Goal: Task Accomplishment & Management: Manage account settings

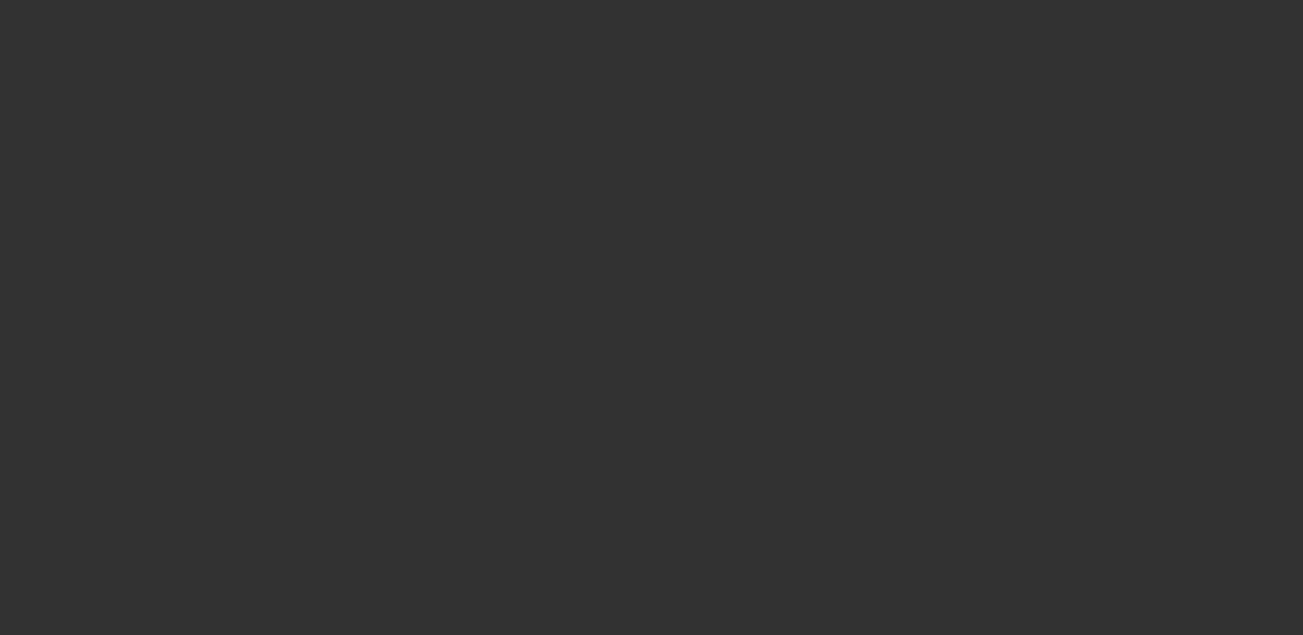
select select "3"
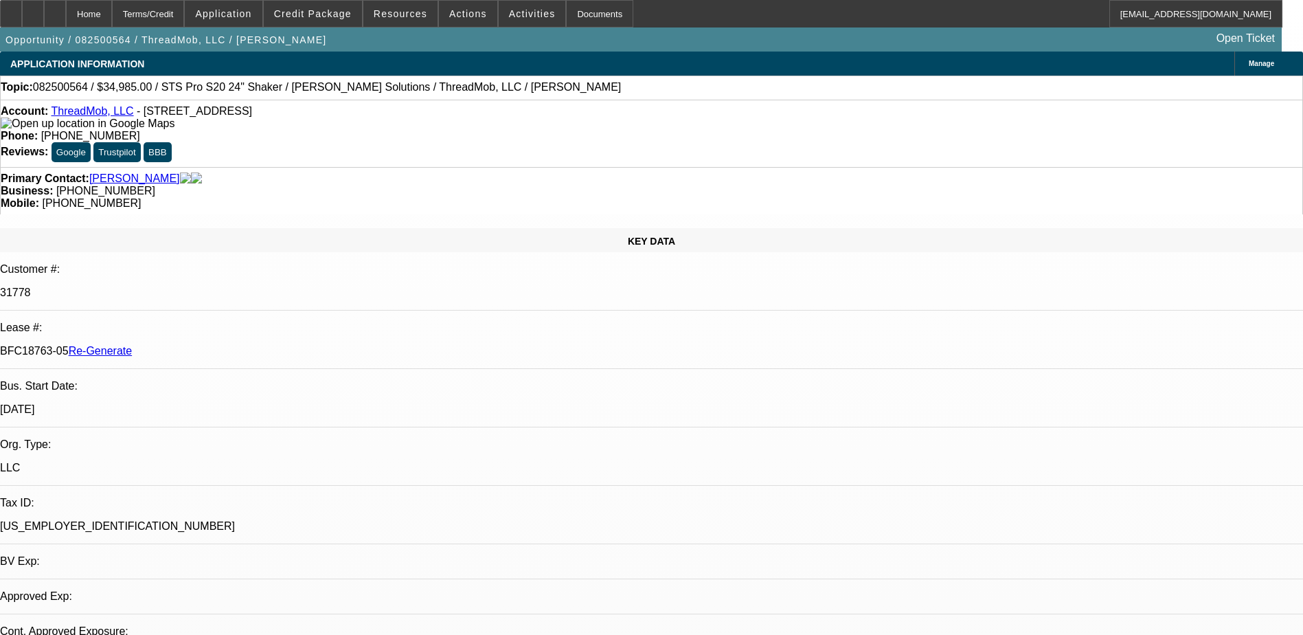
select select "0"
select select "1"
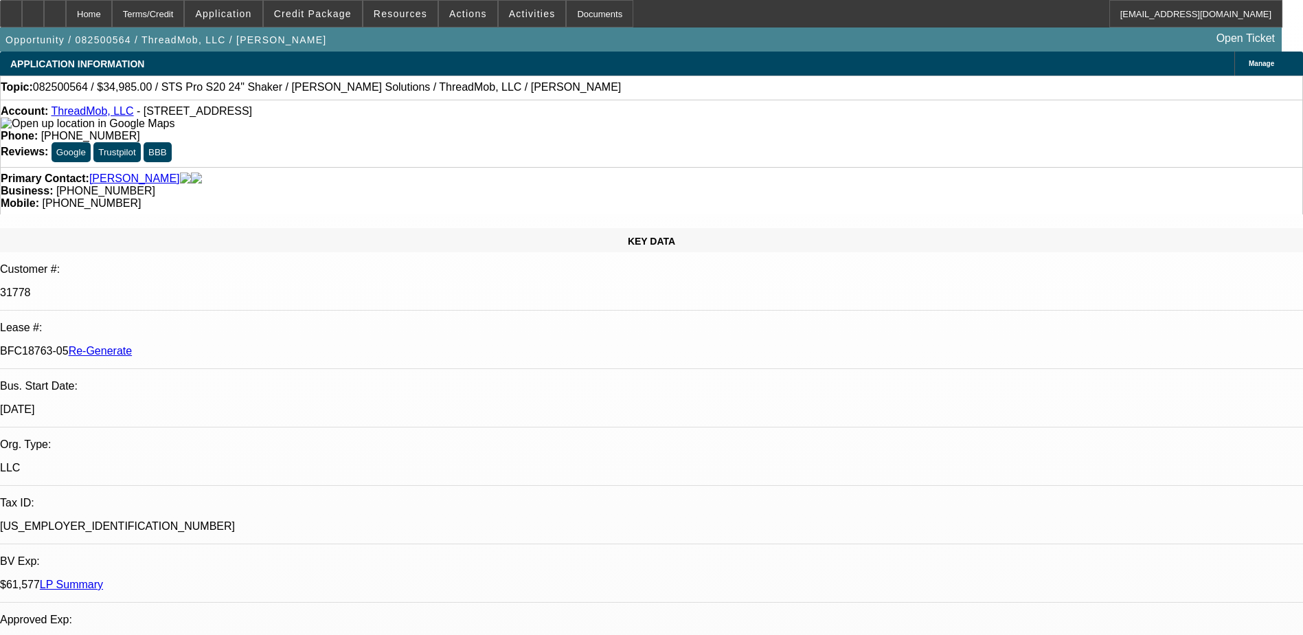
select select "6"
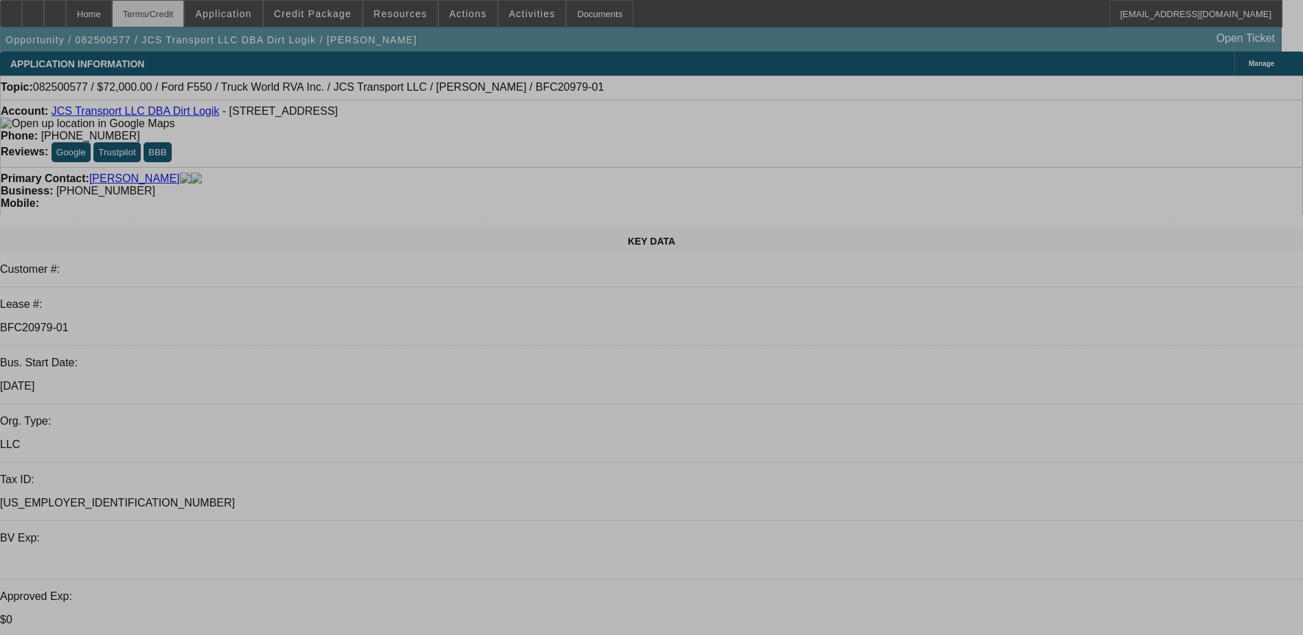
select select "0"
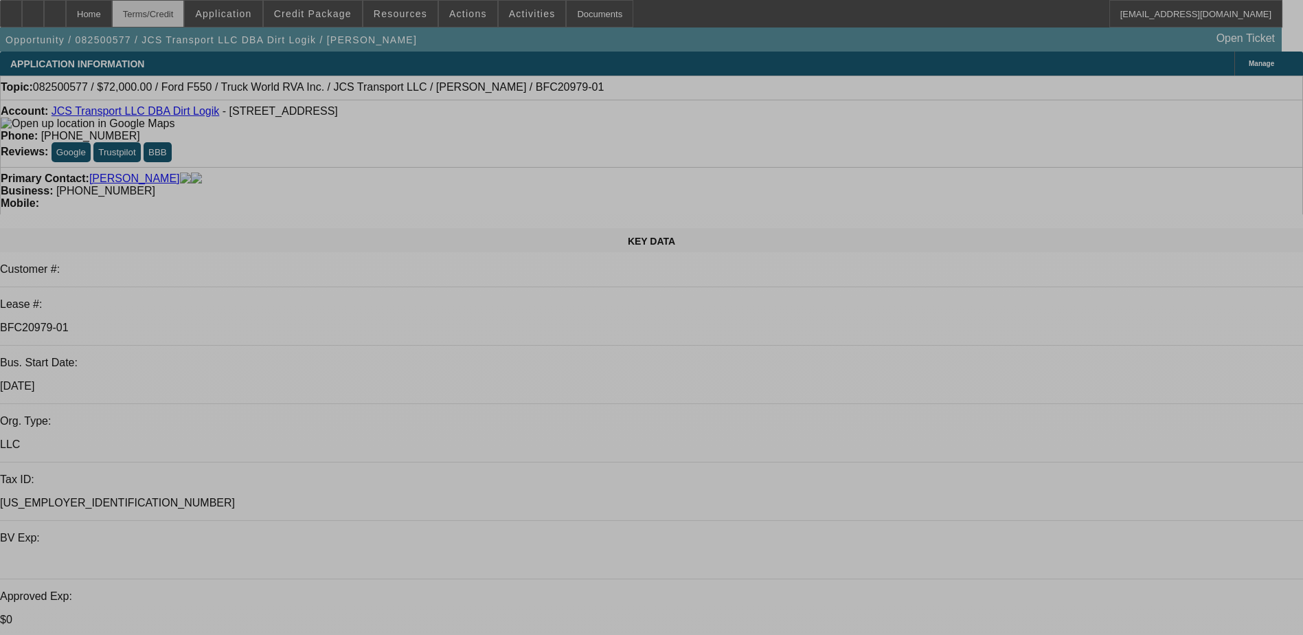
select select "0"
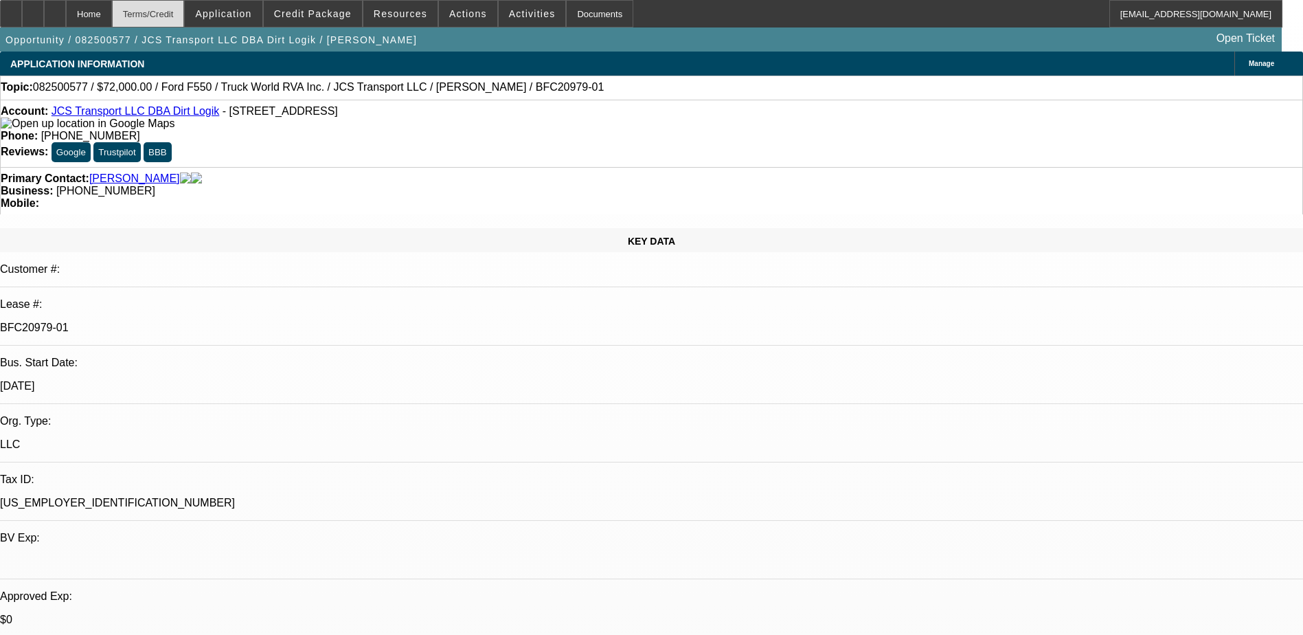
select select "0"
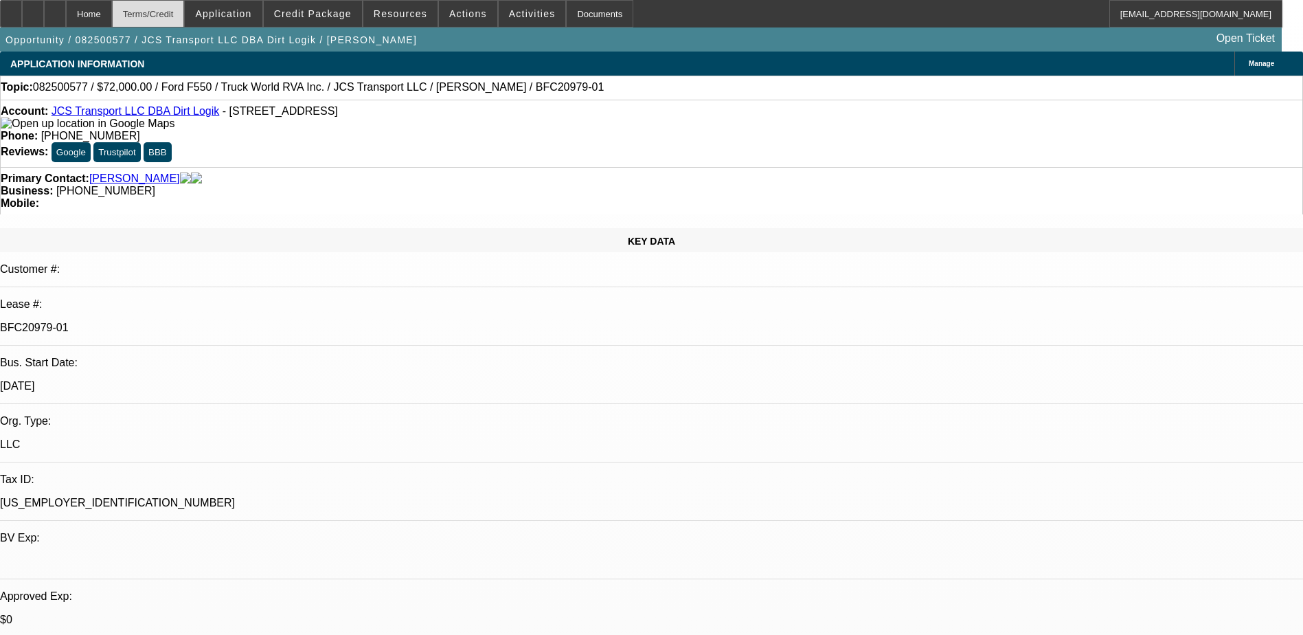
select select "1"
select select "6"
select select "1"
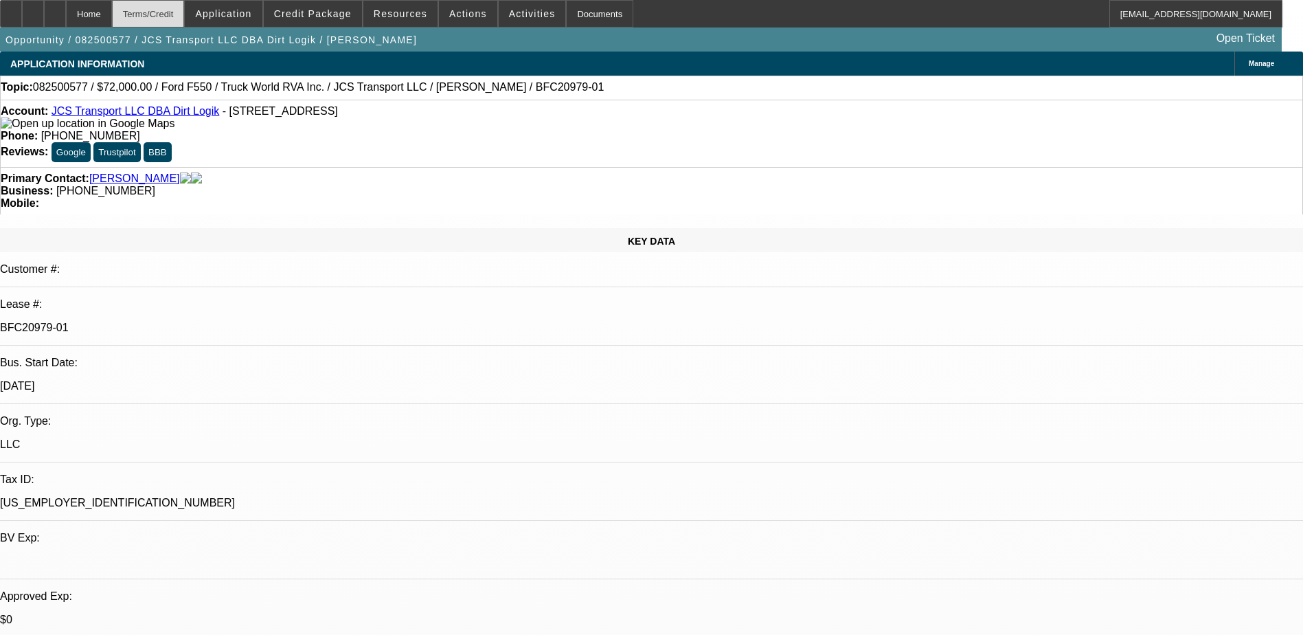
select select "6"
select select "1"
select select "6"
select select "1"
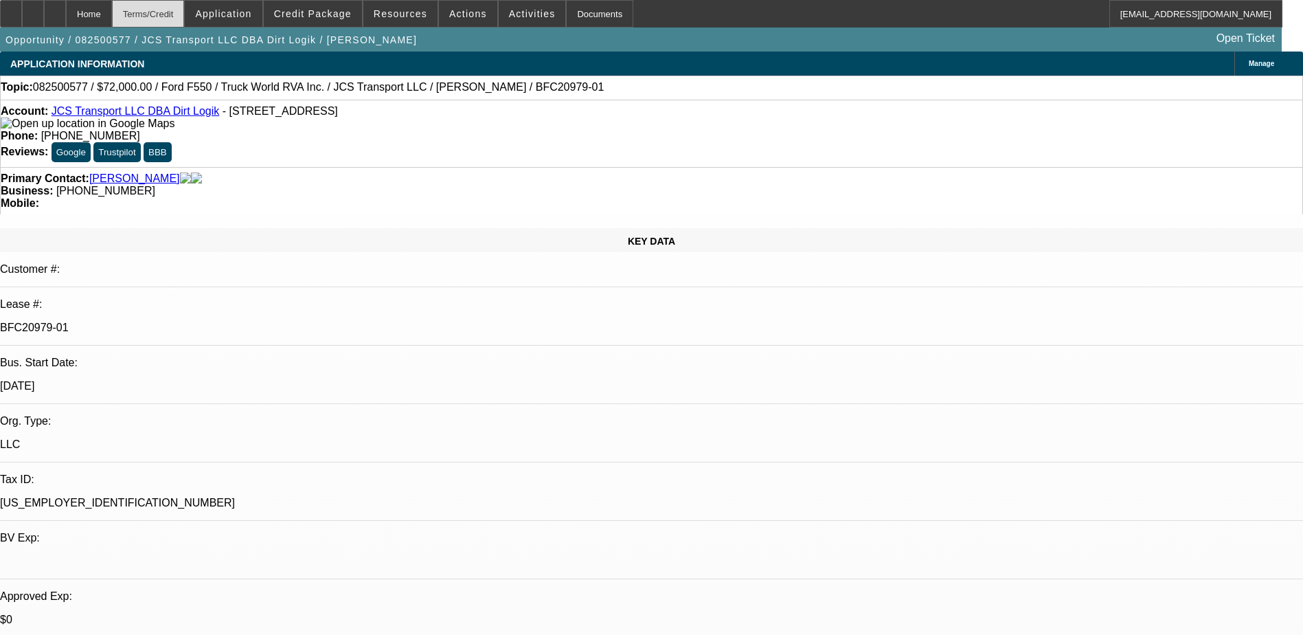
select select "1"
select select "6"
click at [178, 8] on div "Terms/Credit" at bounding box center [148, 13] width 73 height 27
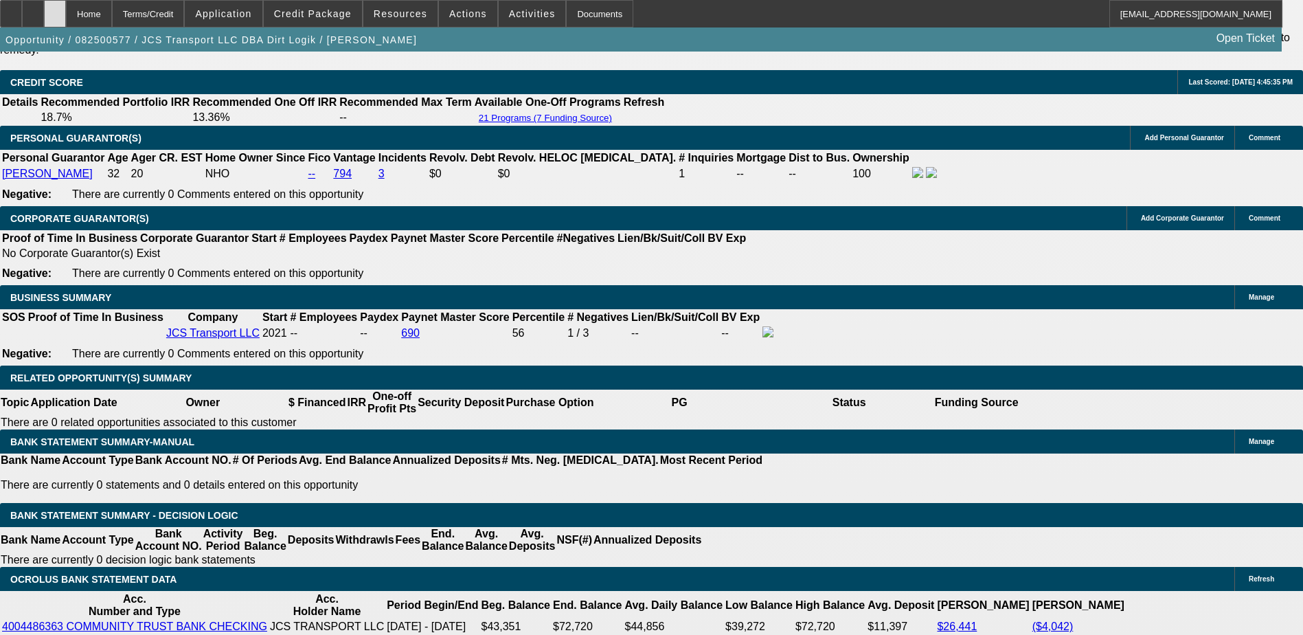
click at [66, 10] on div at bounding box center [55, 13] width 22 height 27
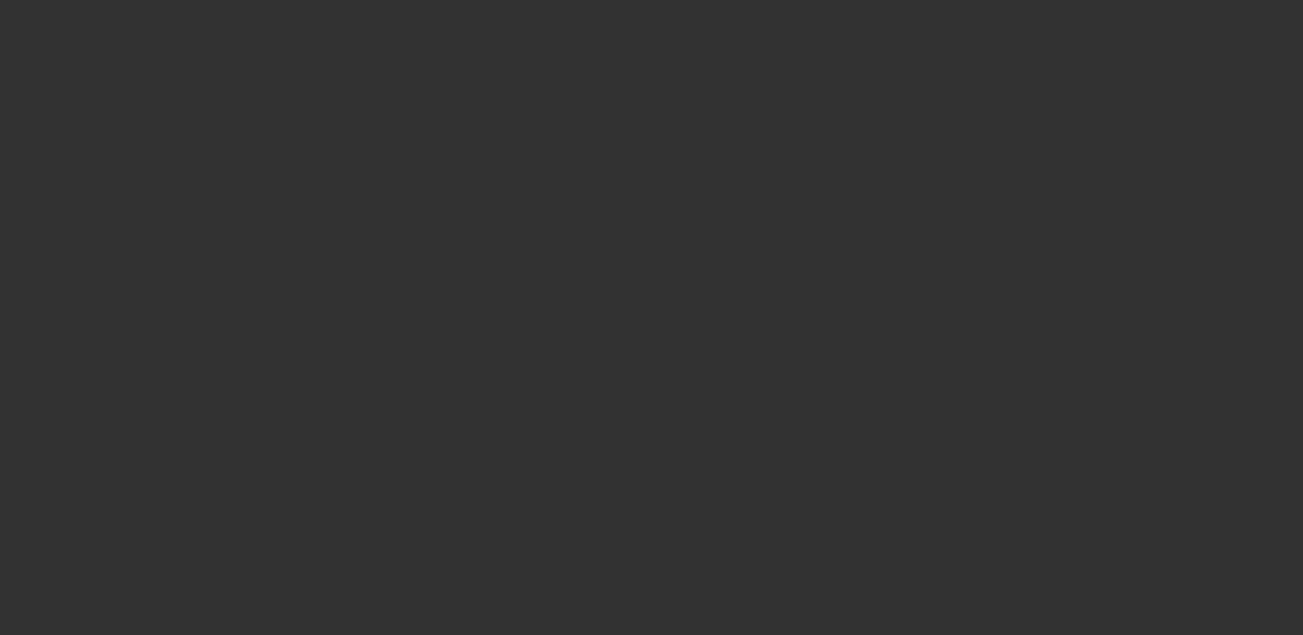
click at [124, 8] on div at bounding box center [651, 317] width 1303 height 635
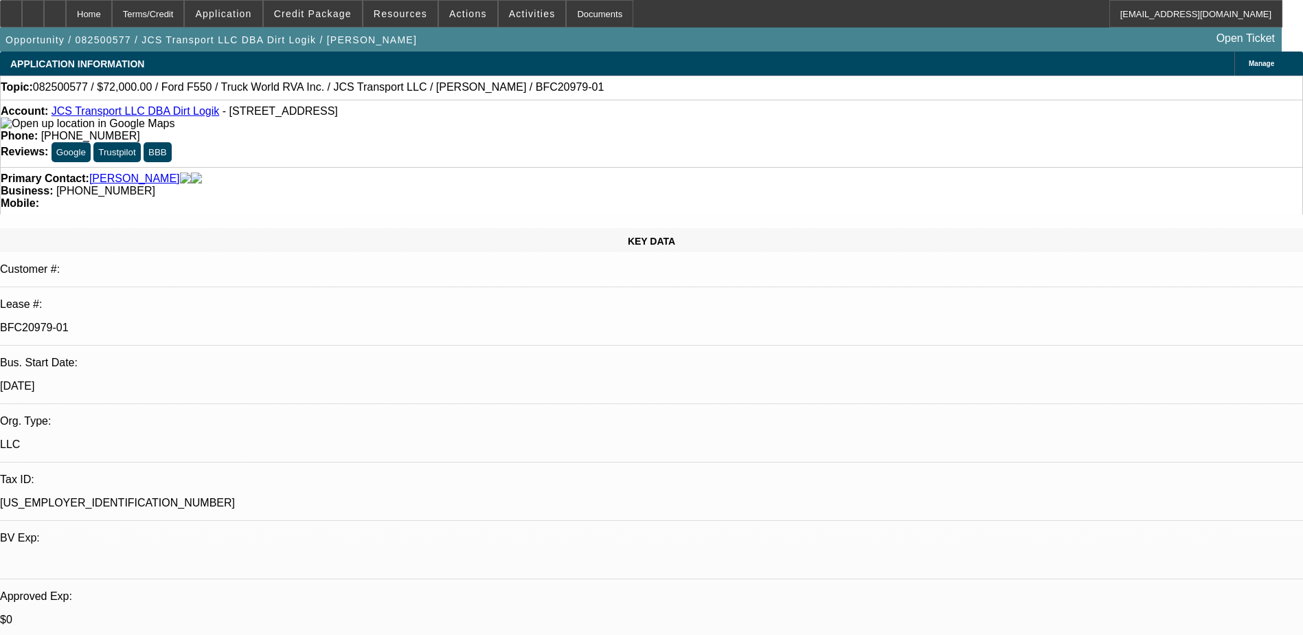
select select "0"
select select "6"
select select "0"
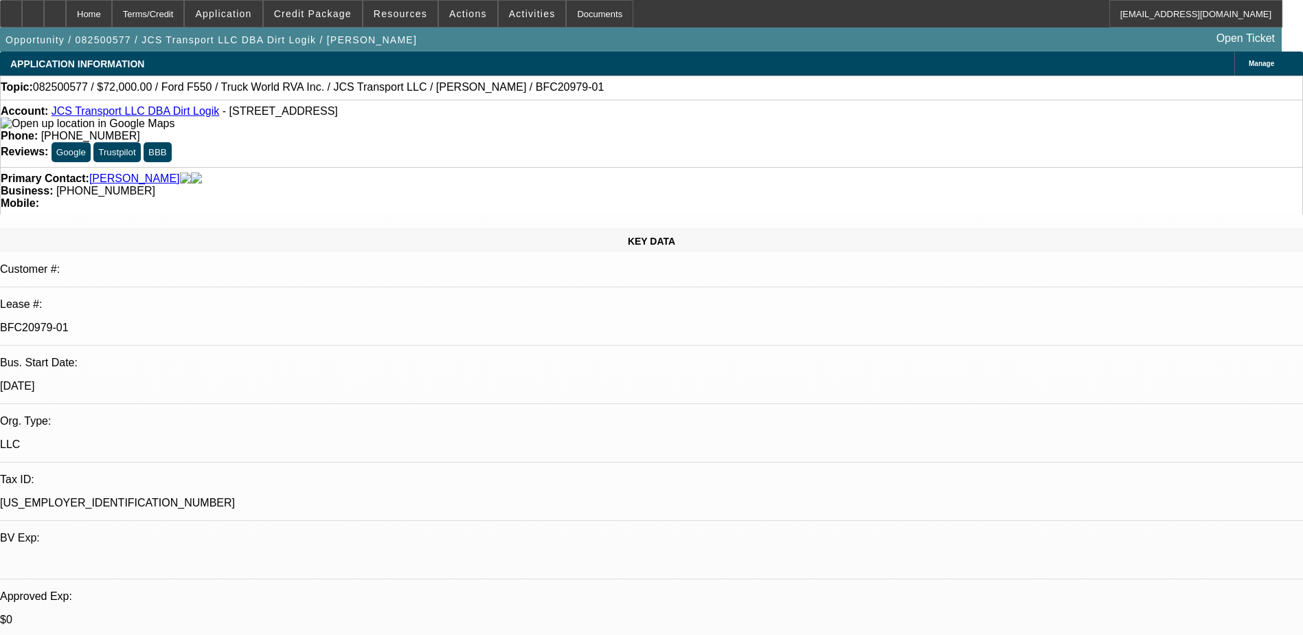
select select "0"
select select "6"
select select "0"
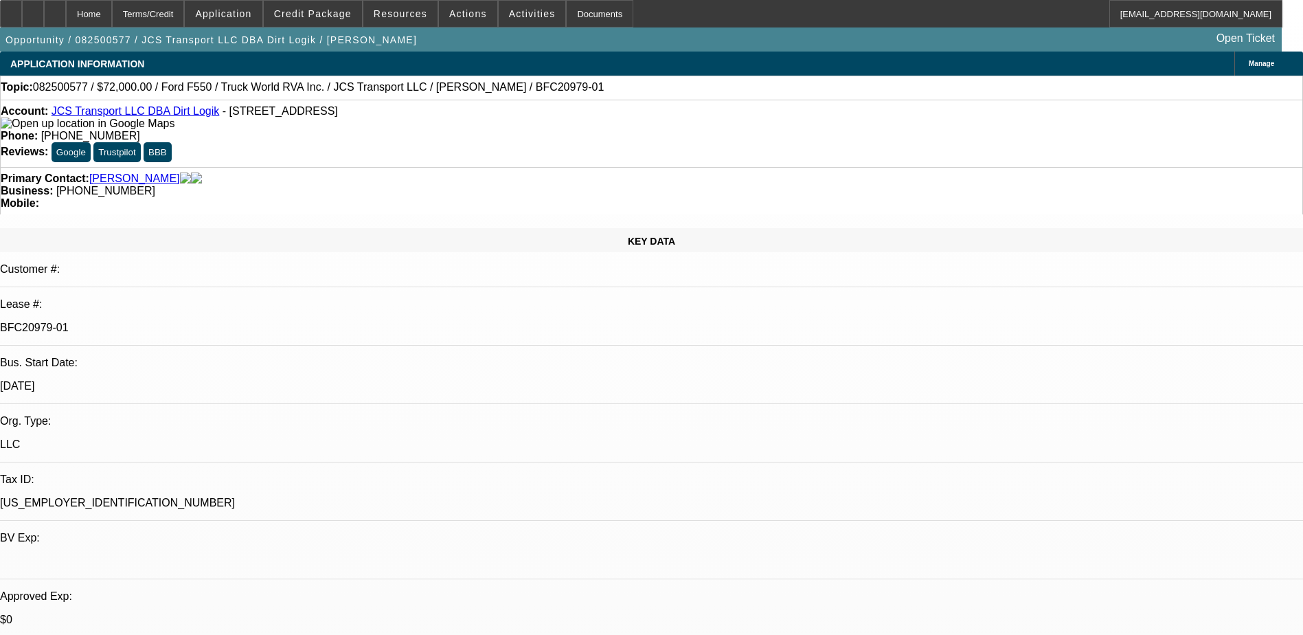
select select "0"
select select "6"
select select "0"
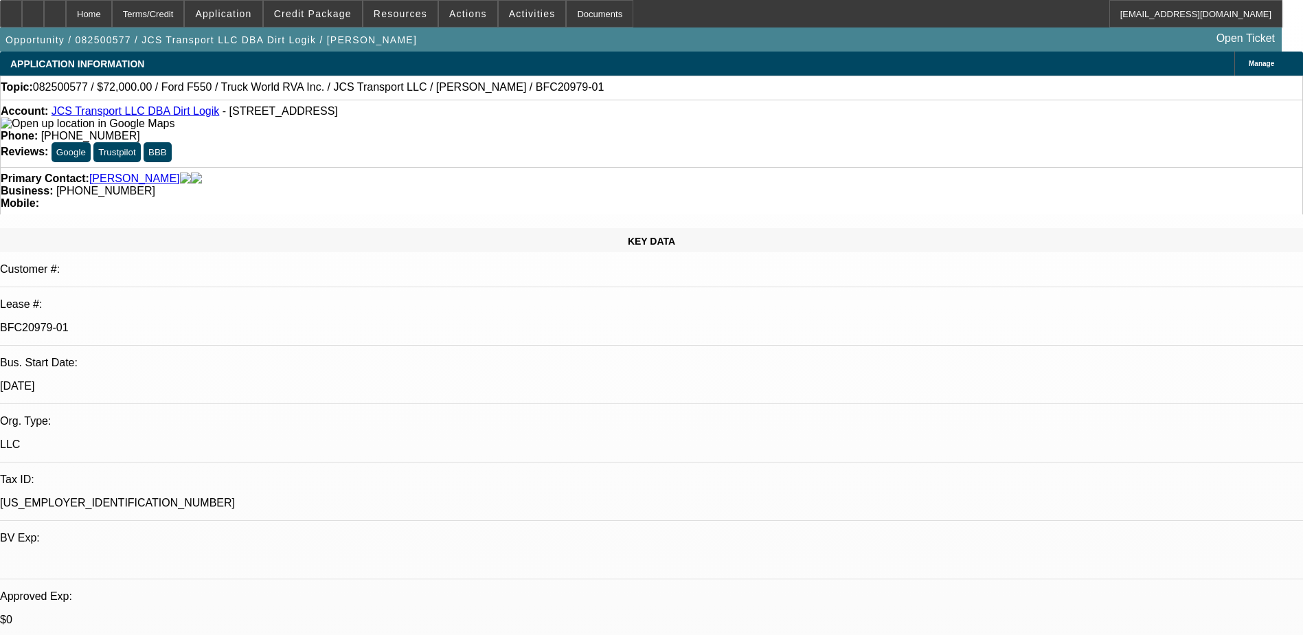
select select "6"
